Goal: Find specific page/section: Find specific page/section

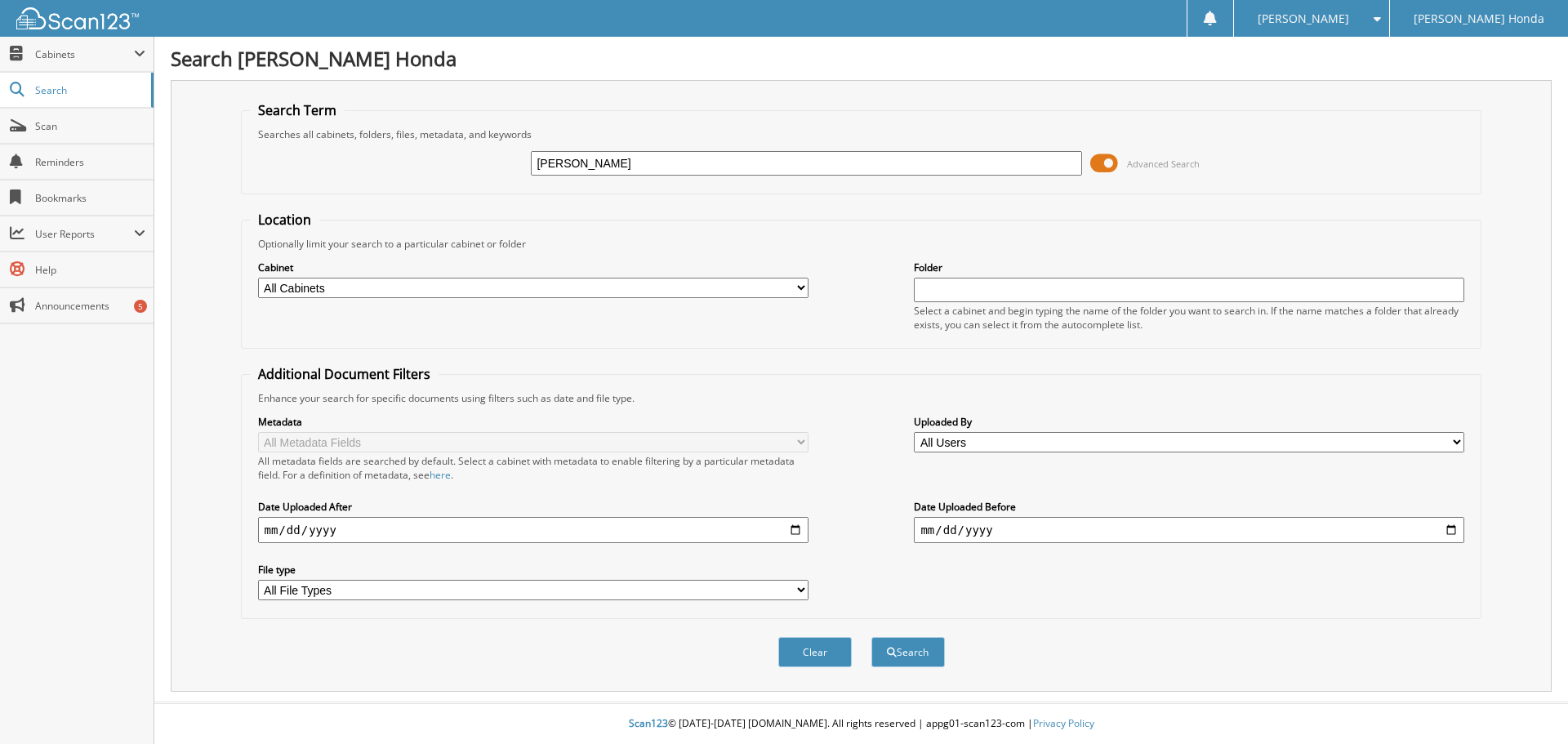
type input "[PERSON_NAME]"
click at [872, 637] on button "Search" at bounding box center [909, 652] width 74 height 30
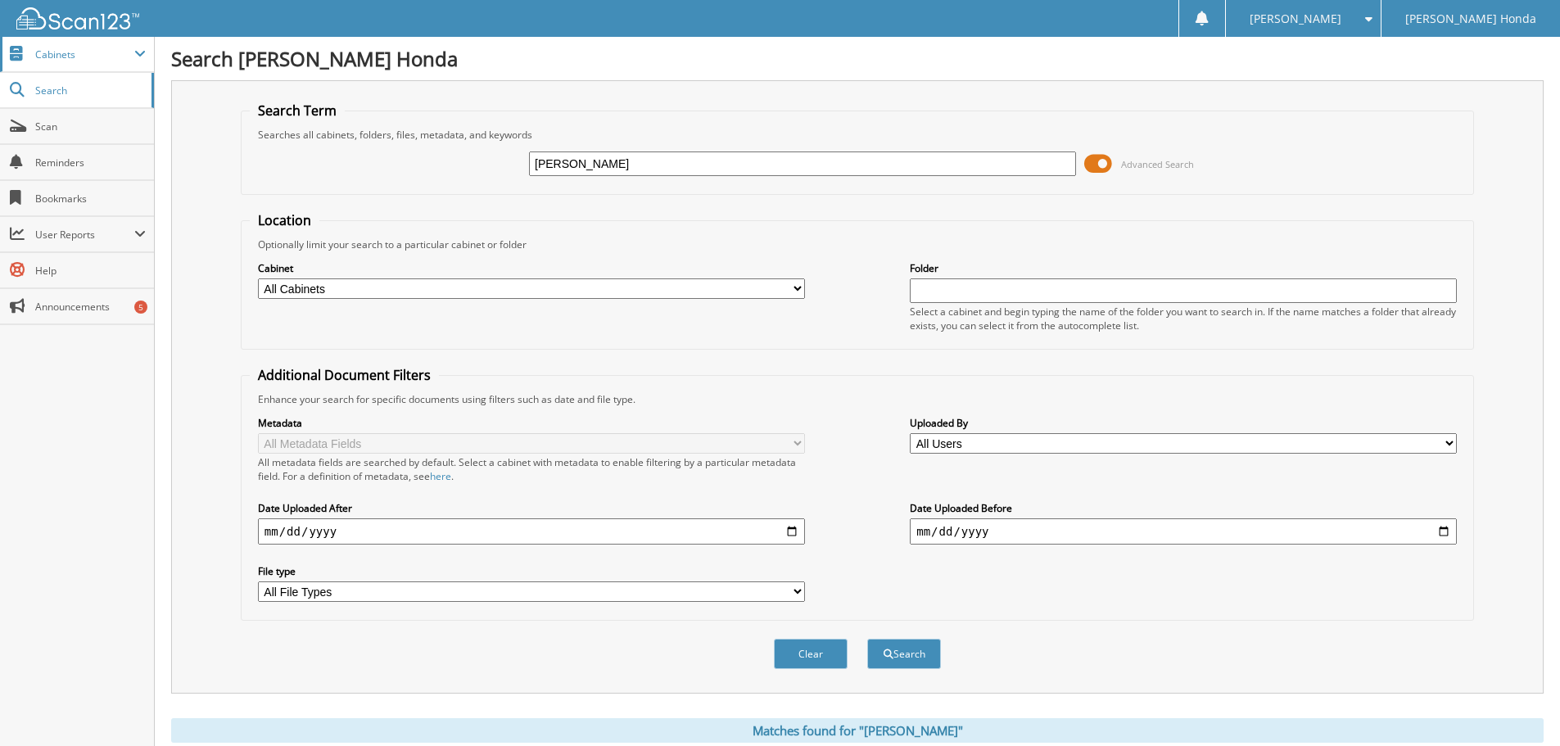
click at [60, 55] on span "Cabinets" at bounding box center [84, 54] width 99 height 14
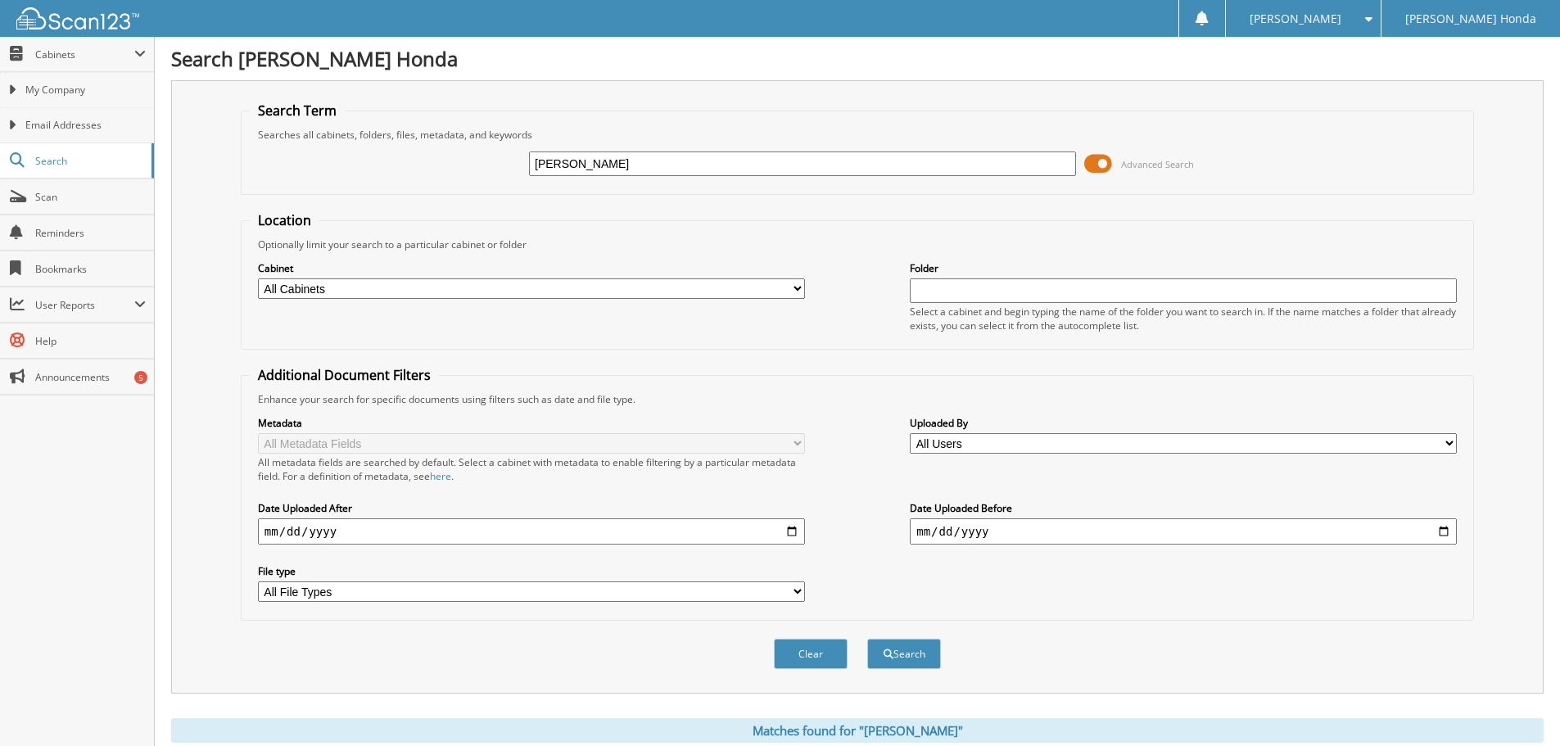
click at [192, 187] on div "Search Term Searches all cabinets, folders, files, metadata, and keywords marti…" at bounding box center [857, 386] width 1372 height 613
click at [52, 158] on span "Search" at bounding box center [89, 161] width 108 height 14
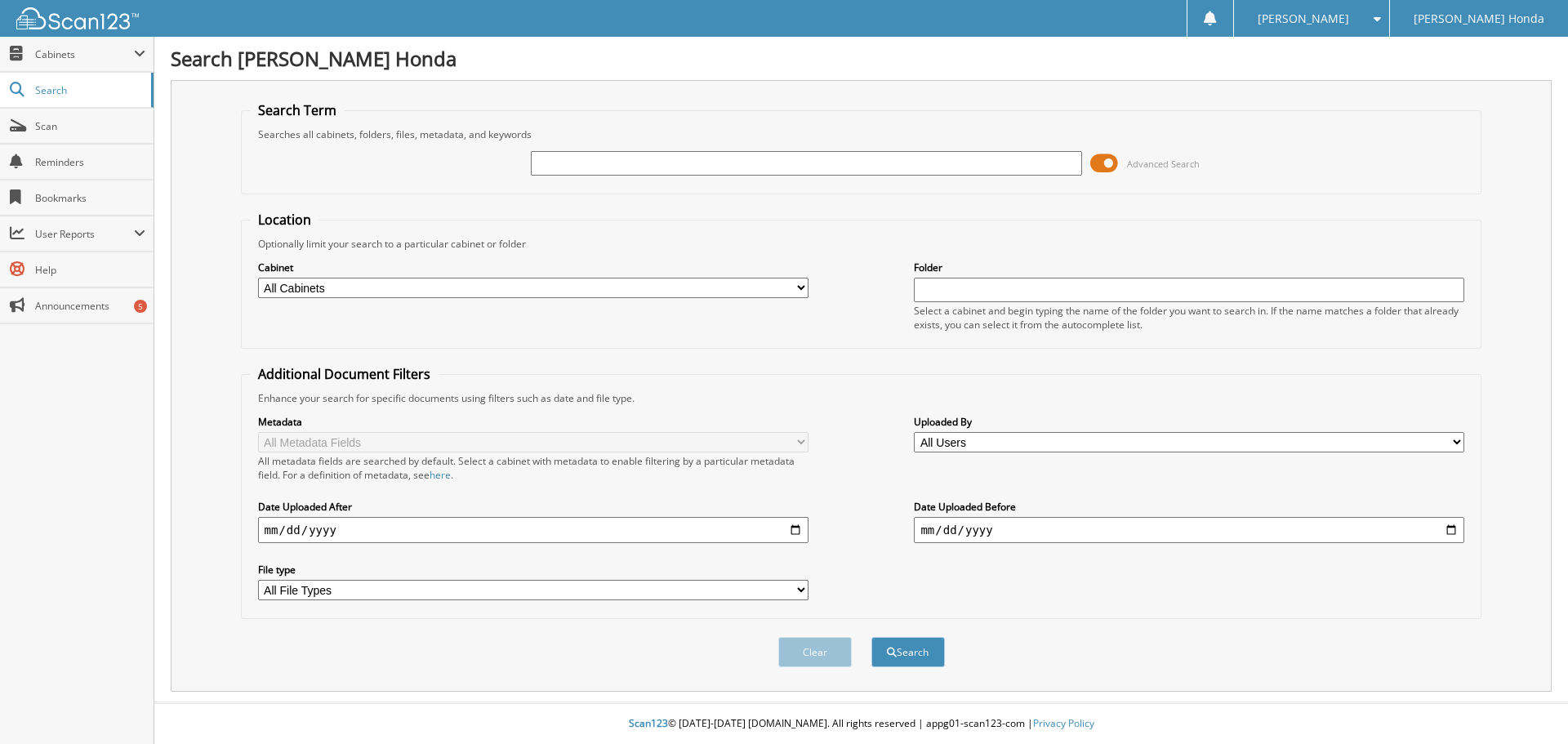
click at [1460, 22] on span "[PERSON_NAME] Honda" at bounding box center [1478, 19] width 131 height 10
click at [48, 90] on span "Search" at bounding box center [89, 91] width 108 height 14
